Goal: Task Accomplishment & Management: Manage account settings

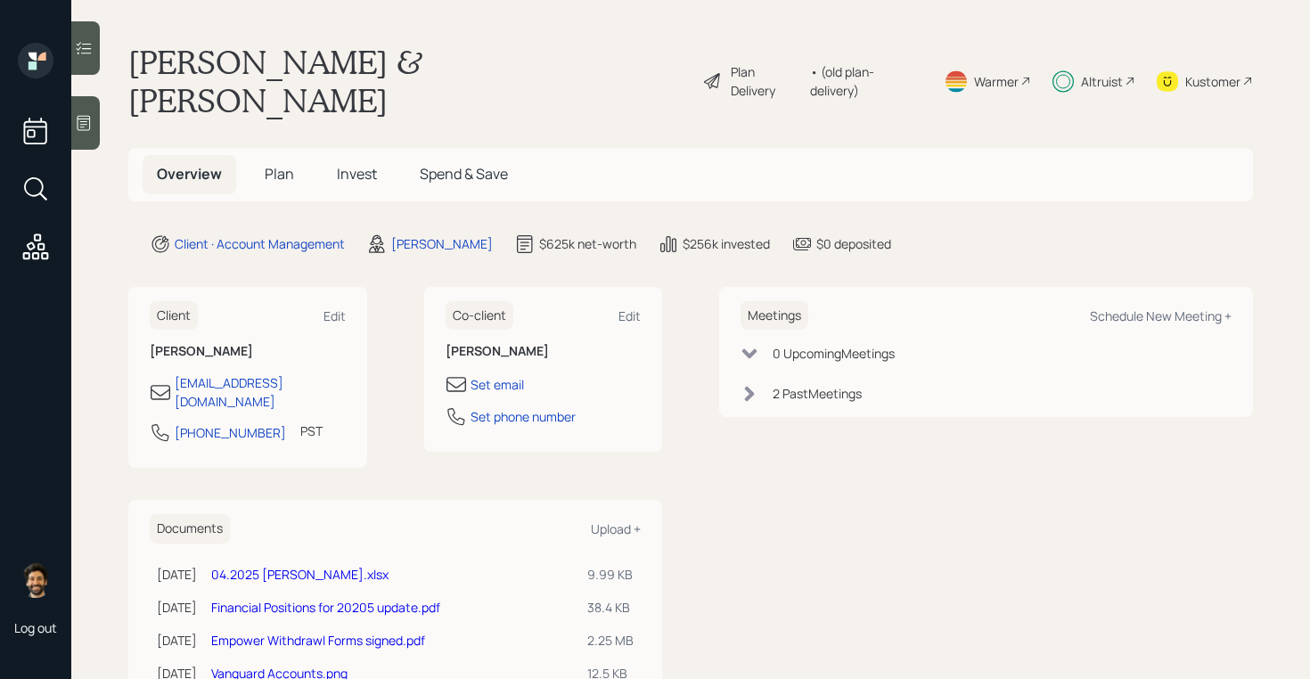
click at [377, 155] on h5 "Invest" at bounding box center [356, 174] width 69 height 38
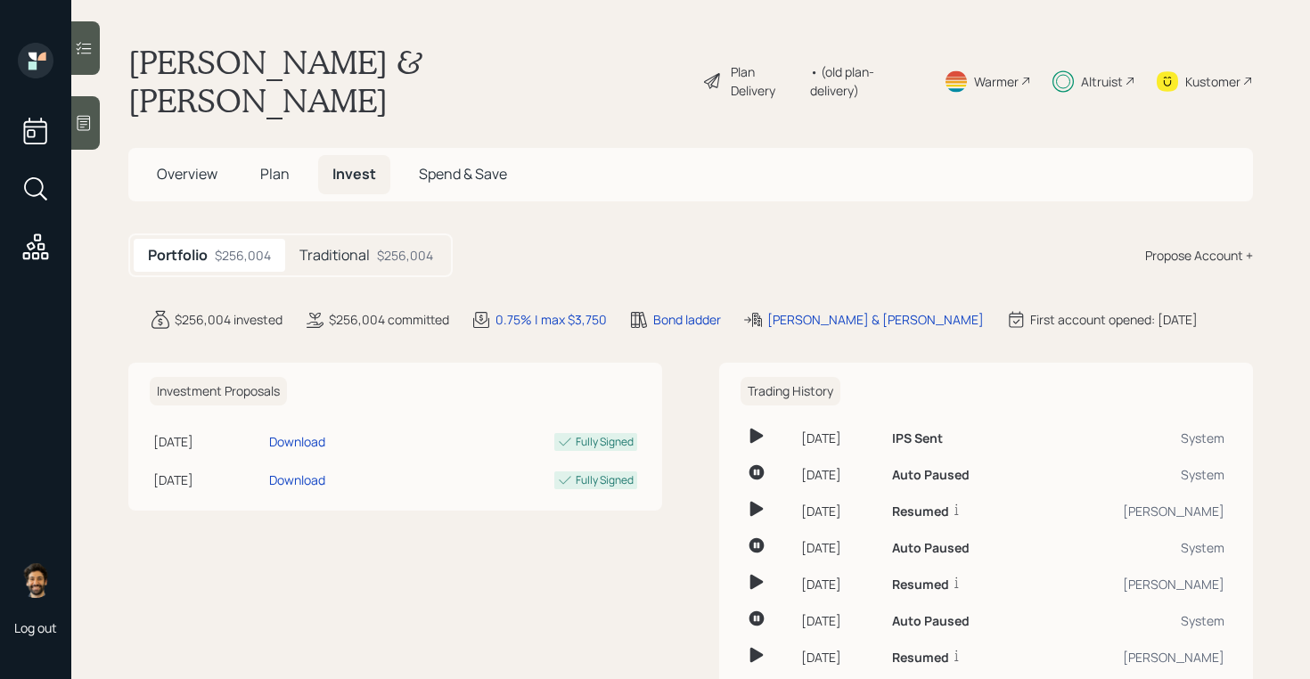
click at [366, 247] on h5 "Traditional" at bounding box center [334, 255] width 70 height 17
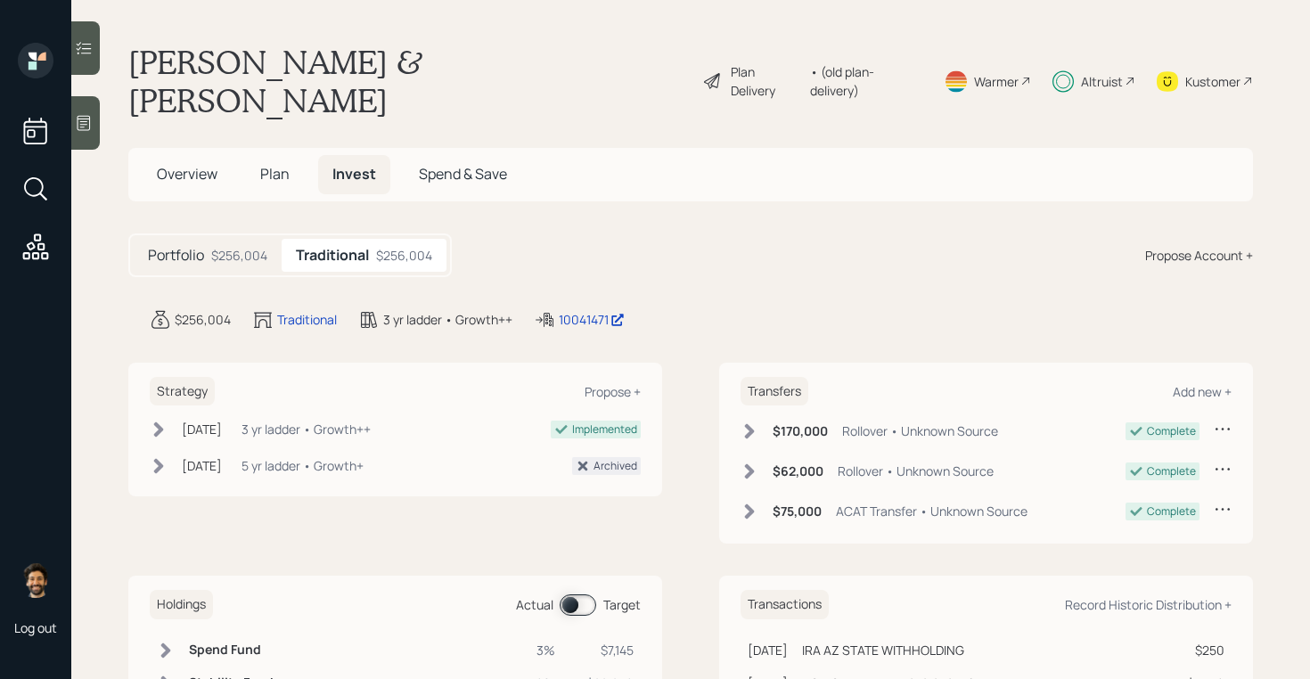
click at [200, 164] on span "Overview" at bounding box center [187, 174] width 61 height 20
